Goal: Use online tool/utility

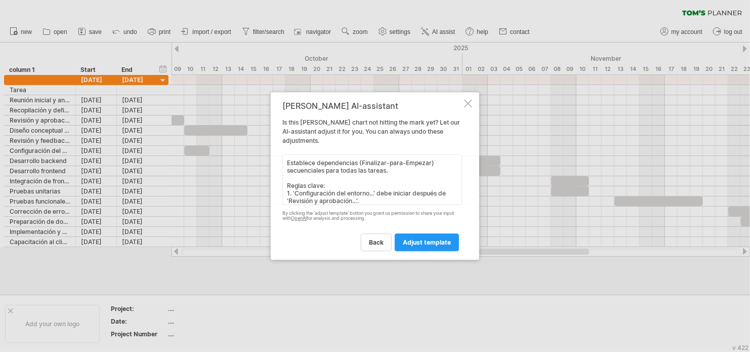
scroll to position [31, 0]
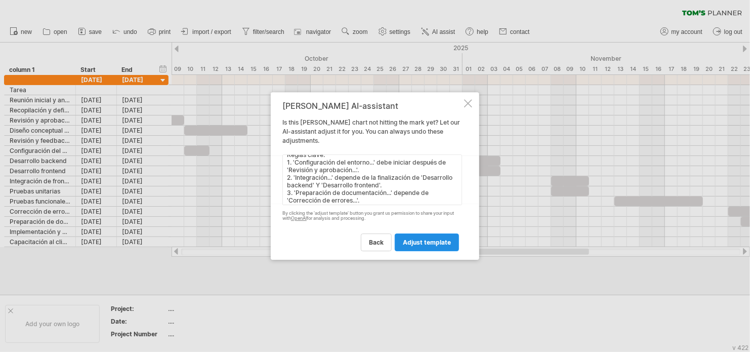
type textarea "Establece dependencias (Finalizar-para-Empezar) secuenciales para todas las tar…"
click at [409, 240] on span "adjust template" at bounding box center [427, 242] width 48 height 8
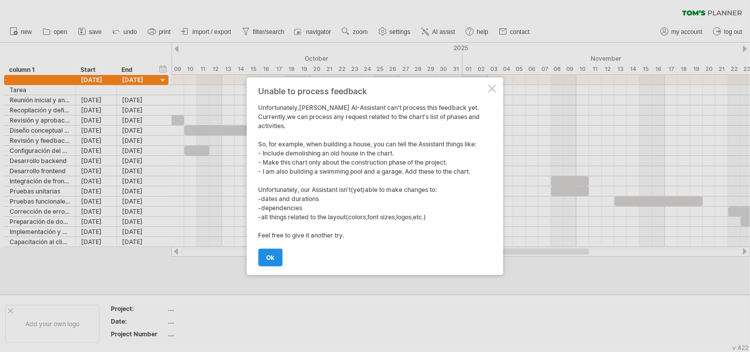
click at [269, 254] on span "ok" at bounding box center [271, 258] width 8 height 8
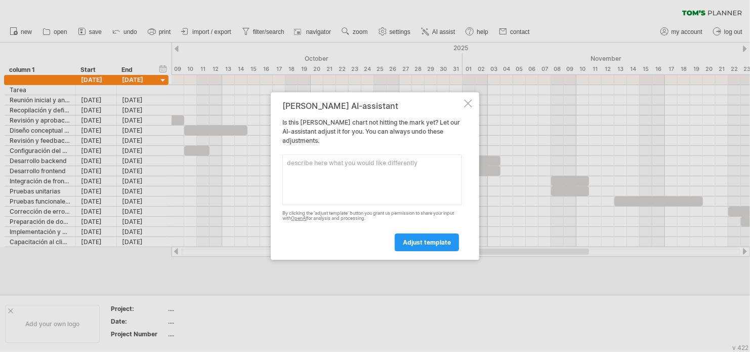
click at [356, 154] on textarea at bounding box center [373, 179] width 180 height 51
paste textarea "Establece dependencias (Finalizar-para-Empezar) secuenciales para todas las tar…"
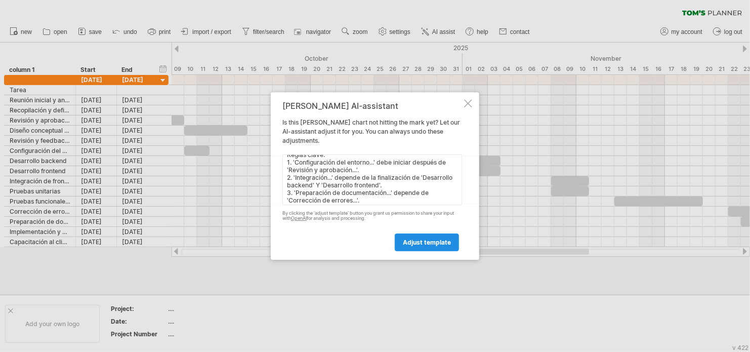
type textarea "Establece dependencias (Finalizar-para-Empezar) secuenciales para todas las tar…"
click at [418, 238] on span "adjust template" at bounding box center [427, 242] width 48 height 8
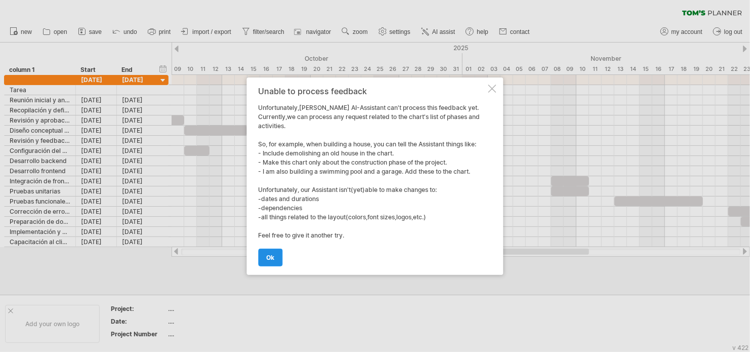
click at [271, 249] on link "ok" at bounding box center [271, 258] width 24 height 18
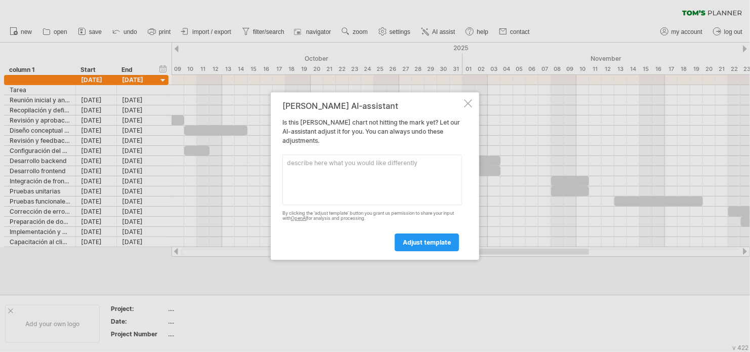
click at [330, 174] on textarea at bounding box center [373, 179] width 180 height 51
paste textarea "This is a software development project with a start date of [DATE] and an end d…"
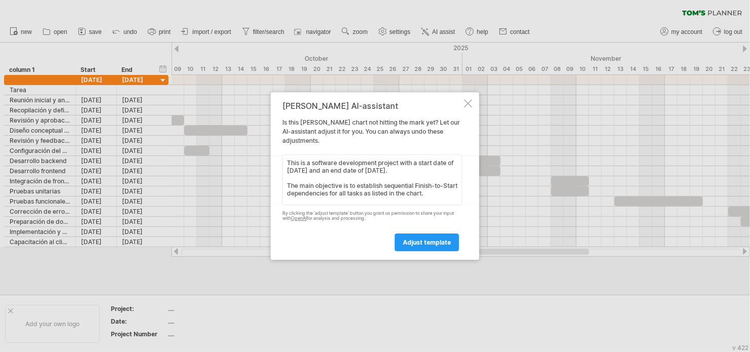
scroll to position [69, 0]
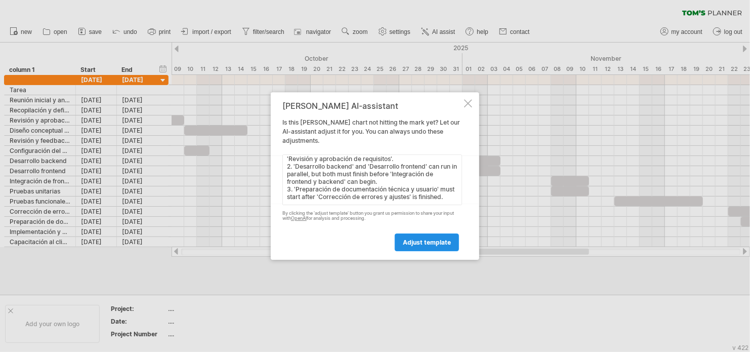
type textarea "This is a software development project with a start date of [DATE] and an end d…"
click at [423, 242] on span "adjust template" at bounding box center [427, 242] width 48 height 8
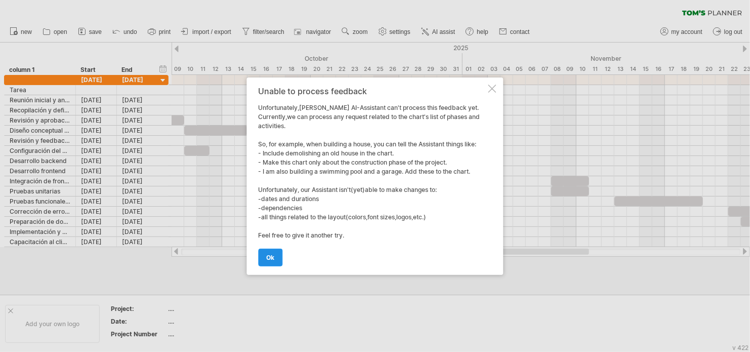
click at [276, 249] on link "ok" at bounding box center [271, 258] width 24 height 18
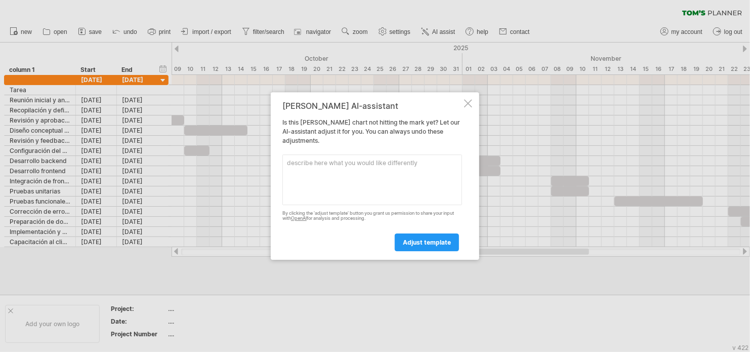
click at [471, 104] on div at bounding box center [468, 103] width 8 height 8
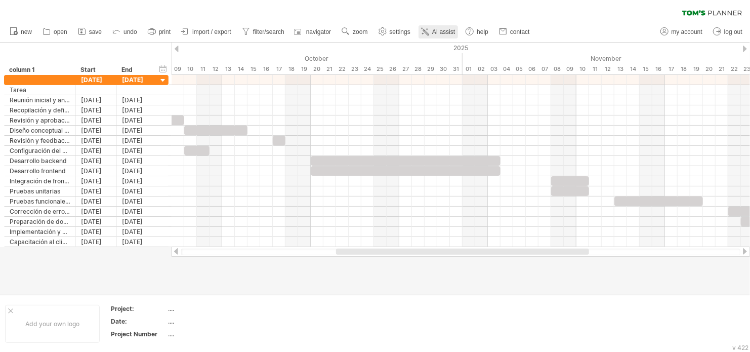
click at [446, 26] on link "AI assist" at bounding box center [438, 31] width 39 height 13
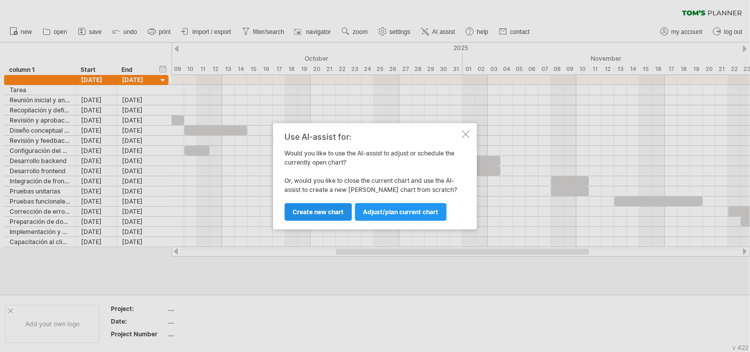
click at [345, 211] on link "Create new chart" at bounding box center [318, 212] width 67 height 18
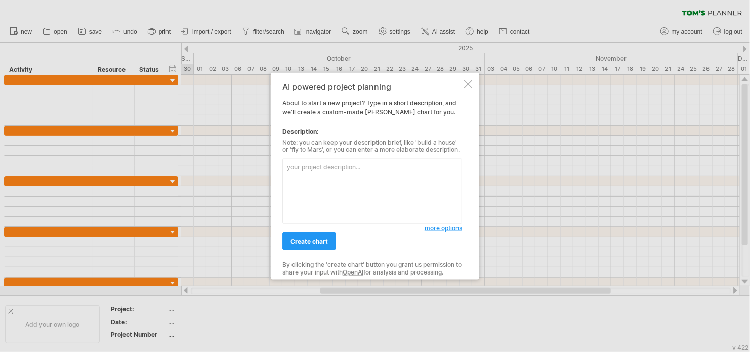
click at [474, 80] on div "AI powered project planning About to start a new project? Type in a short descr…" at bounding box center [375, 175] width 209 height 207
click at [469, 79] on div at bounding box center [468, 83] width 8 height 8
